Goal: Information Seeking & Learning: Learn about a topic

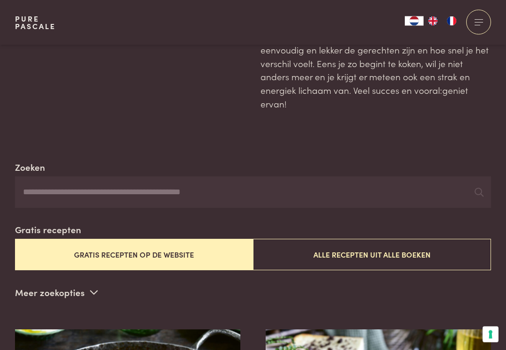
click at [416, 258] on button "Alle recepten uit alle boeken" at bounding box center [372, 254] width 238 height 31
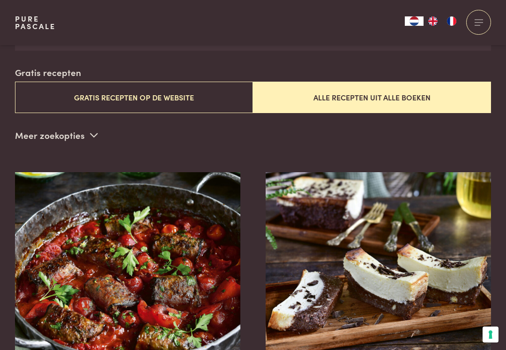
scroll to position [240, 0]
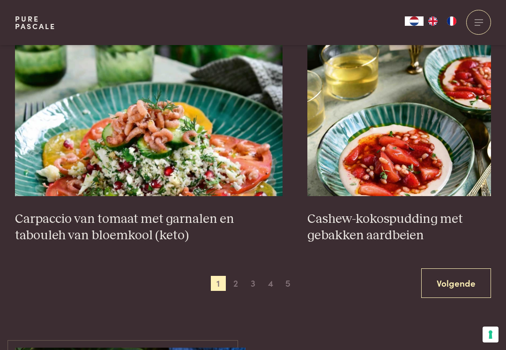
click at [472, 272] on link "Volgende" at bounding box center [456, 283] width 70 height 30
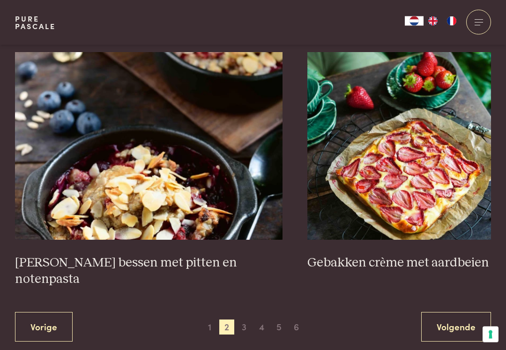
scroll to position [1650, 0]
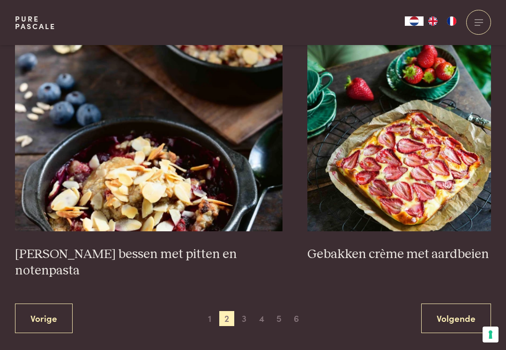
click at [460, 303] on link "Volgende" at bounding box center [456, 318] width 70 height 30
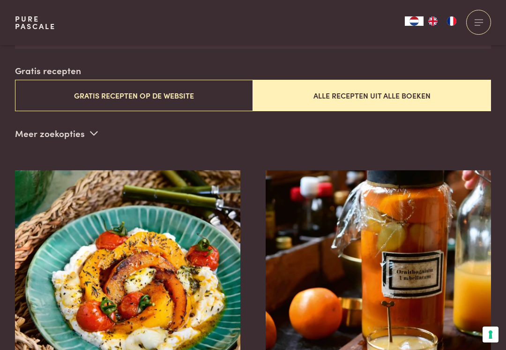
scroll to position [240, 0]
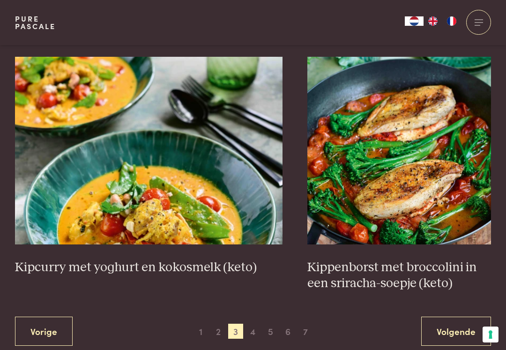
click at [461, 316] on link "Volgende" at bounding box center [456, 331] width 70 height 30
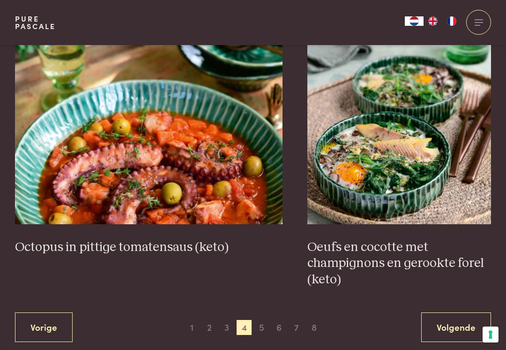
scroll to position [1647, 0]
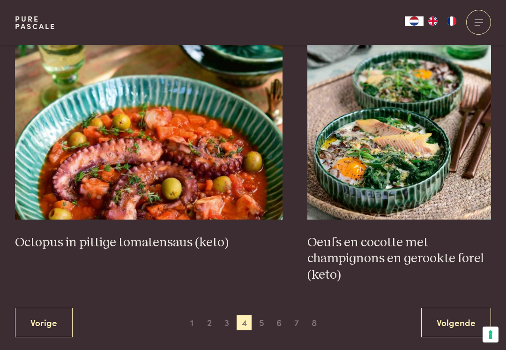
click at [456, 308] on link "Volgende" at bounding box center [456, 323] width 70 height 30
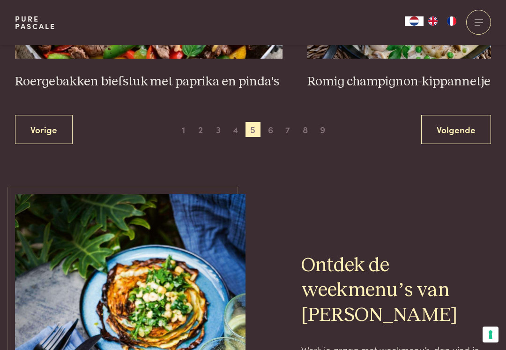
scroll to position [1823, 0]
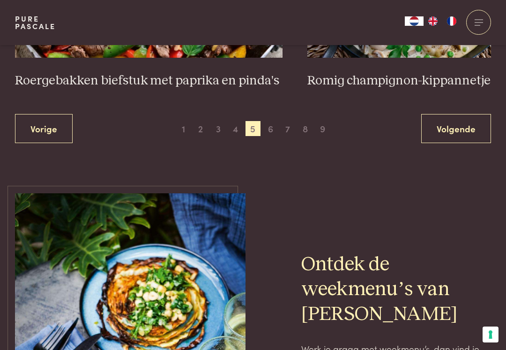
click at [461, 127] on link "Volgende" at bounding box center [456, 129] width 70 height 30
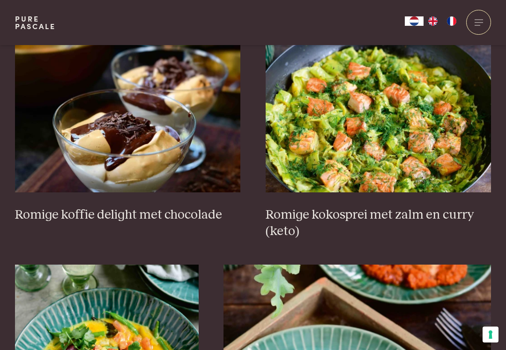
scroll to position [406, 0]
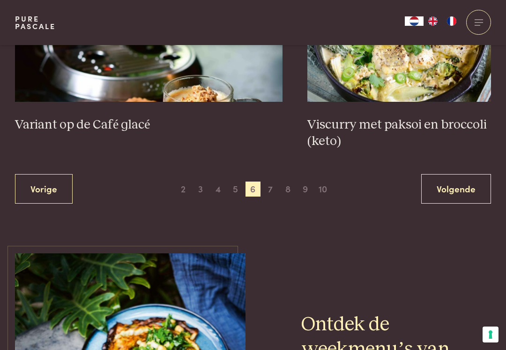
click at [454, 180] on link "Volgende" at bounding box center [456, 189] width 70 height 30
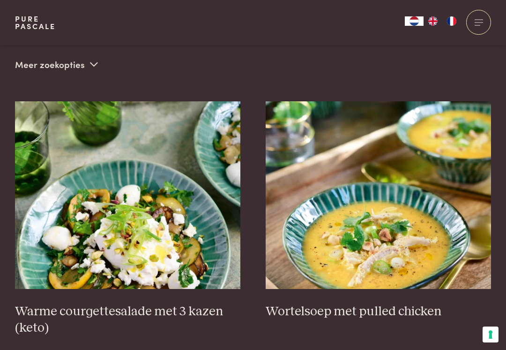
scroll to position [240, 0]
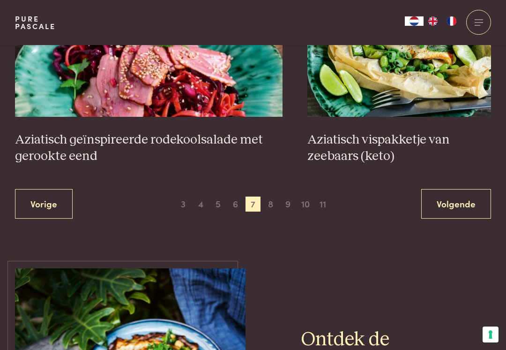
click at [455, 198] on link "Volgende" at bounding box center [456, 204] width 70 height 30
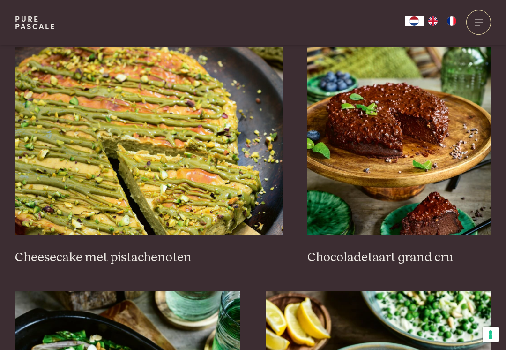
scroll to position [869, 0]
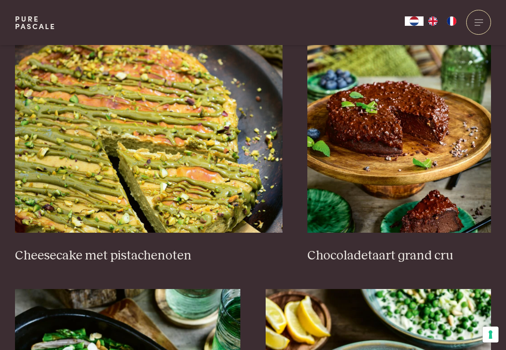
click at [446, 174] on img at bounding box center [400, 139] width 184 height 188
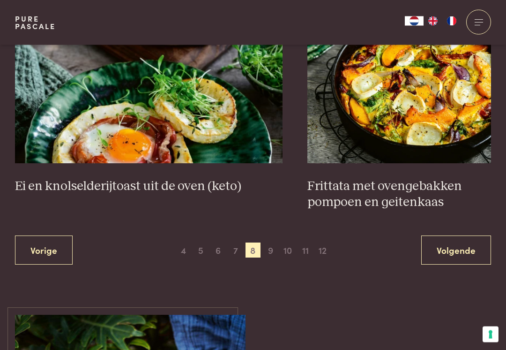
scroll to position [1702, 0]
click at [471, 251] on link "Volgende" at bounding box center [456, 250] width 70 height 30
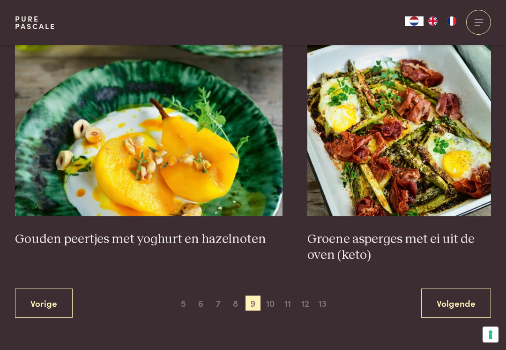
scroll to position [1703, 0]
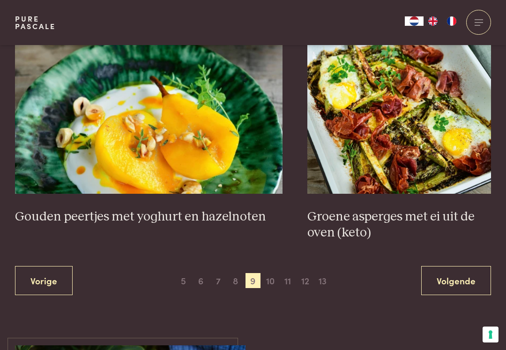
click at [447, 271] on link "Volgende" at bounding box center [456, 281] width 70 height 30
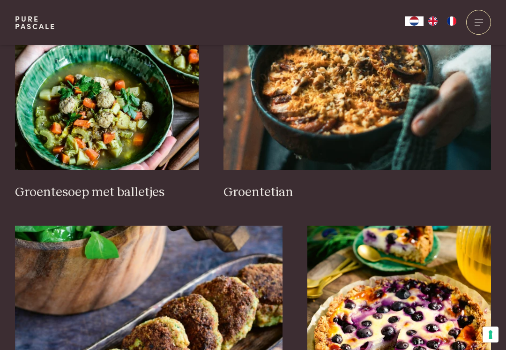
scroll to position [714, 0]
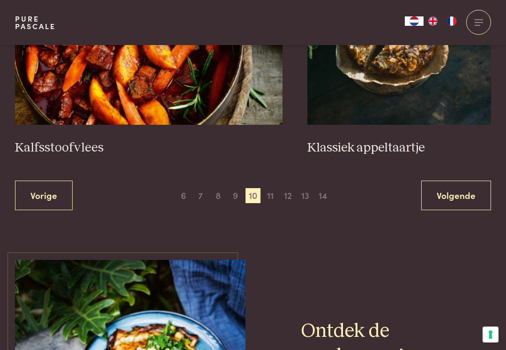
click at [450, 192] on link "Volgende" at bounding box center [456, 195] width 70 height 30
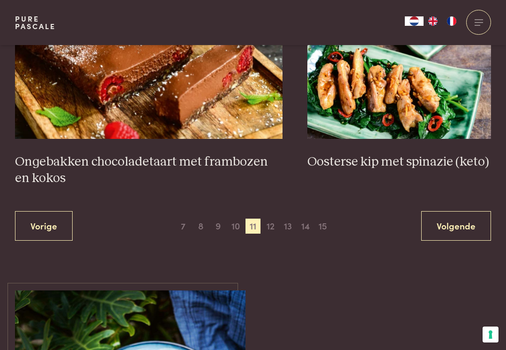
click at [448, 211] on link "Volgende" at bounding box center [456, 226] width 70 height 30
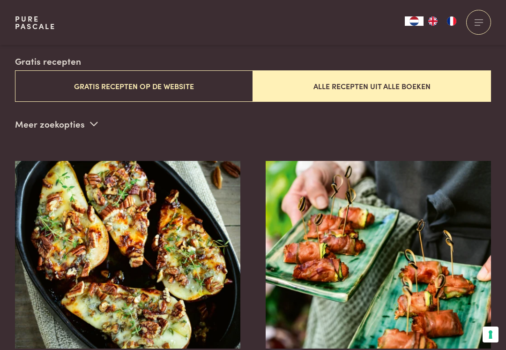
scroll to position [240, 0]
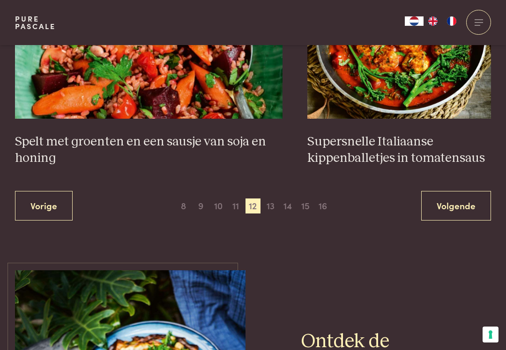
click at [453, 191] on link "Volgende" at bounding box center [456, 206] width 70 height 30
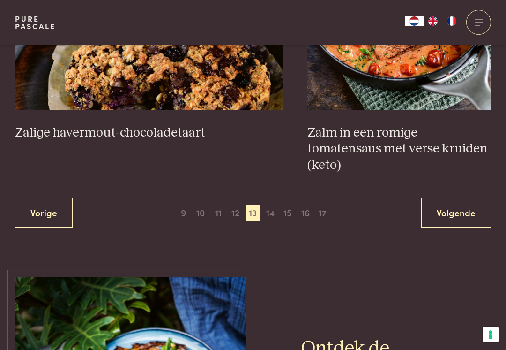
click at [447, 198] on link "Volgende" at bounding box center [456, 213] width 70 height 30
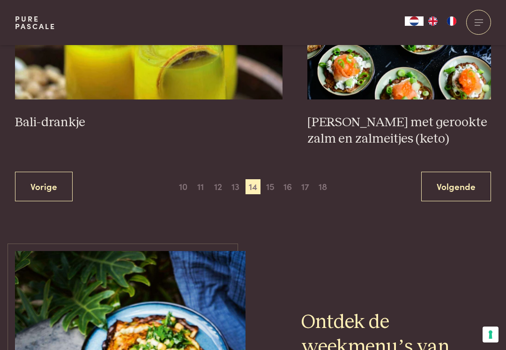
click at [452, 183] on link "Volgende" at bounding box center [456, 187] width 70 height 30
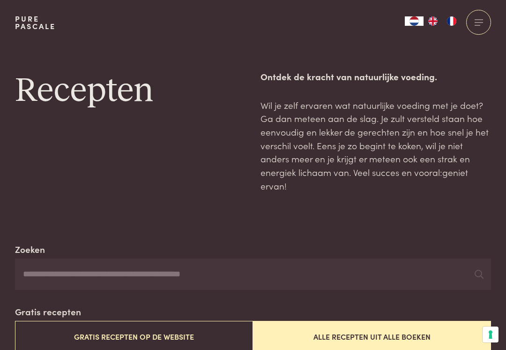
scroll to position [1619, 0]
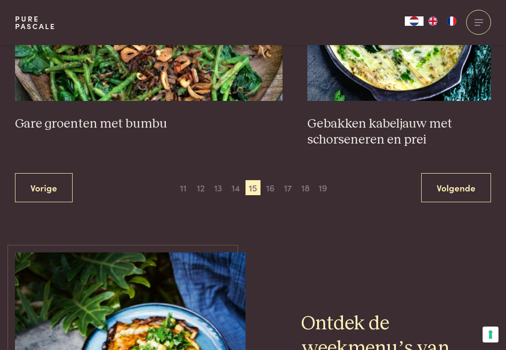
click at [459, 186] on link "Volgende" at bounding box center [456, 188] width 70 height 30
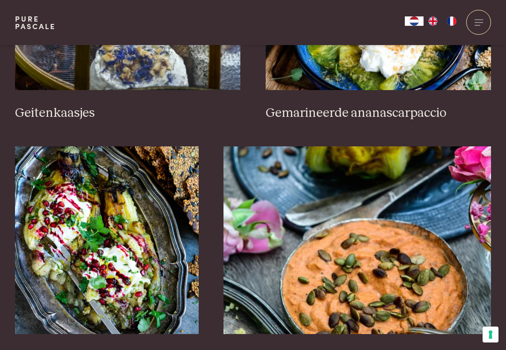
scroll to position [1309, 0]
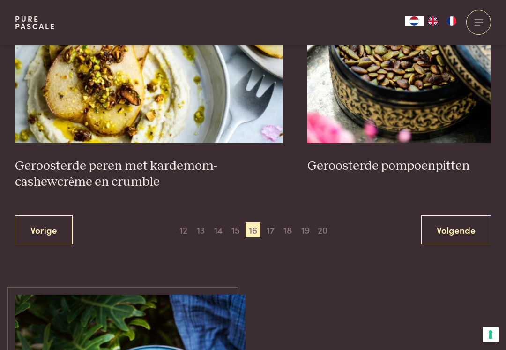
click at [451, 215] on link "Volgende" at bounding box center [456, 230] width 70 height 30
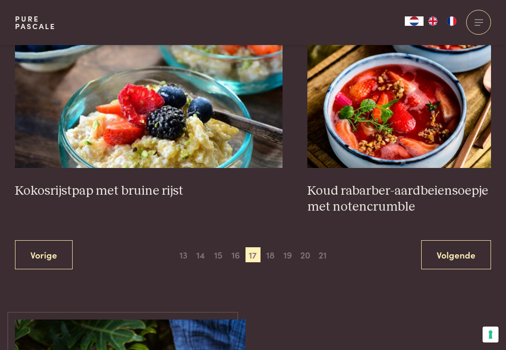
scroll to position [1729, 0]
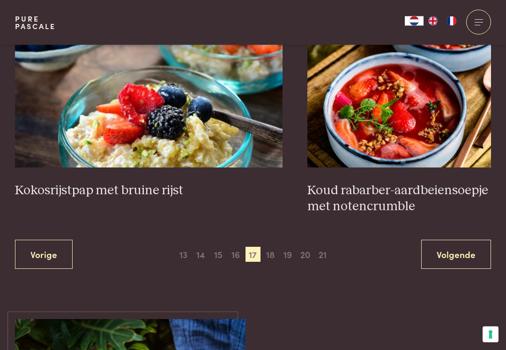
click at [456, 240] on link "Volgende" at bounding box center [456, 255] width 70 height 30
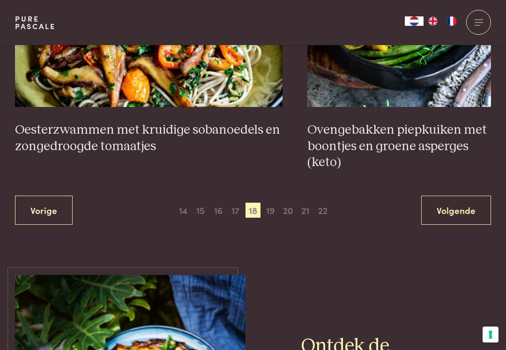
click at [451, 200] on link "Volgende" at bounding box center [456, 210] width 70 height 30
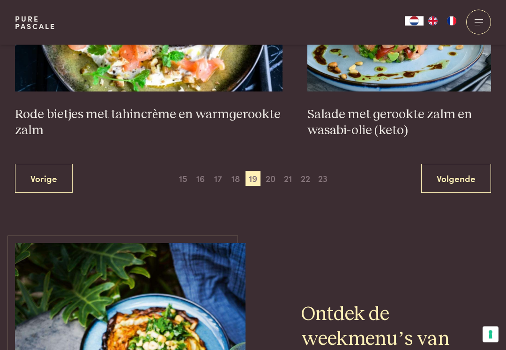
scroll to position [1806, 0]
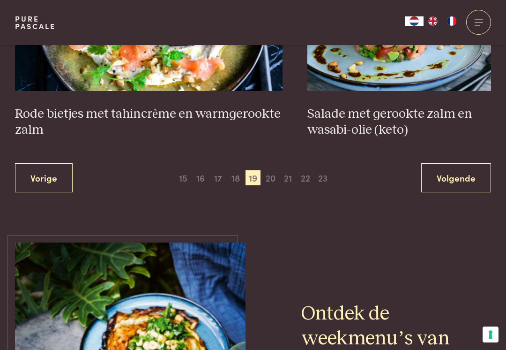
click at [461, 163] on link "Volgende" at bounding box center [456, 178] width 70 height 30
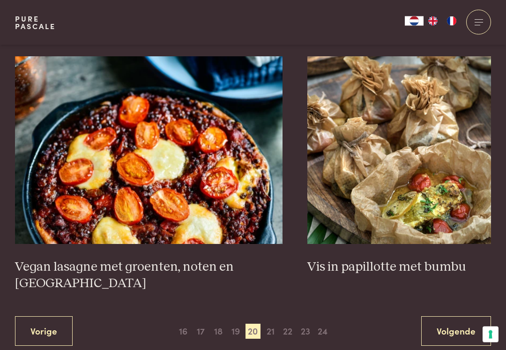
scroll to position [1637, 0]
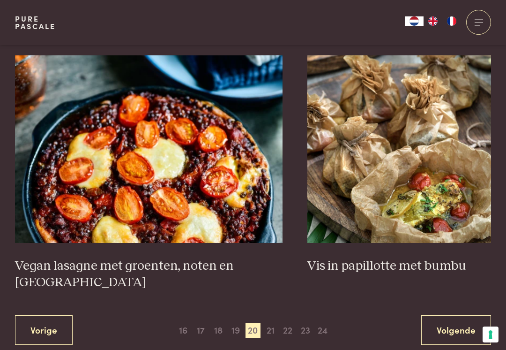
click at [472, 315] on link "Volgende" at bounding box center [456, 330] width 70 height 30
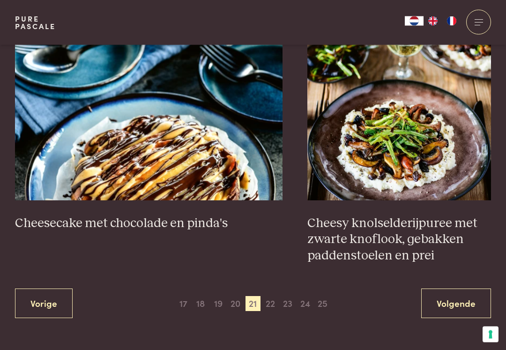
scroll to position [1665, 0]
click at [469, 297] on link "Volgende" at bounding box center [456, 303] width 70 height 30
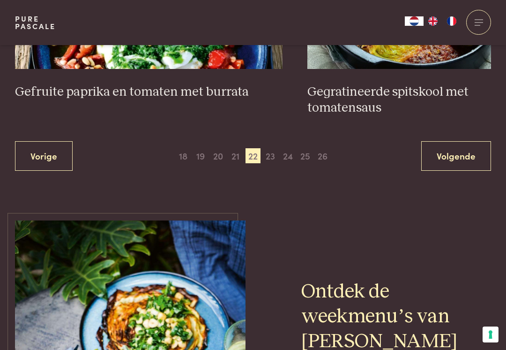
scroll to position [1862, 0]
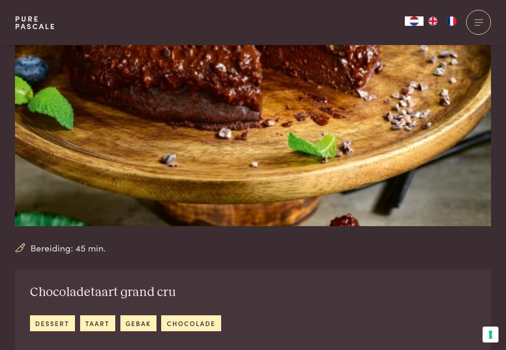
scroll to position [94, 0]
